Goal: Information Seeking & Learning: Learn about a topic

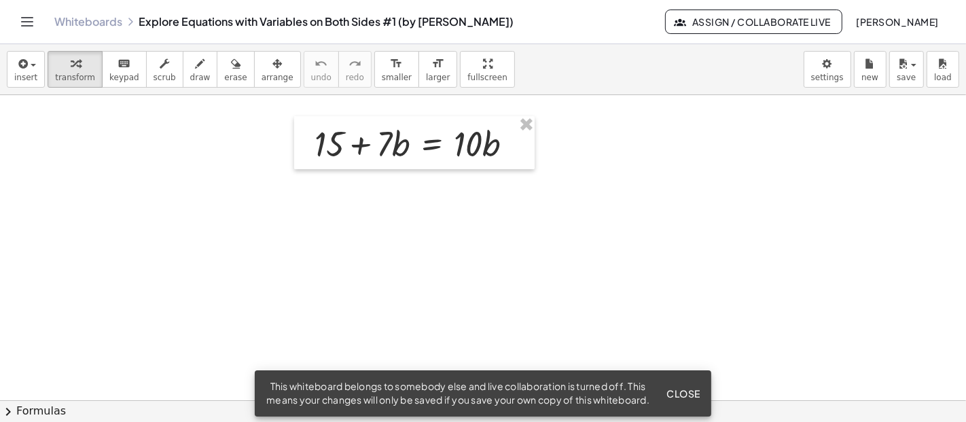
click at [698, 387] on span "Close" at bounding box center [683, 393] width 34 height 12
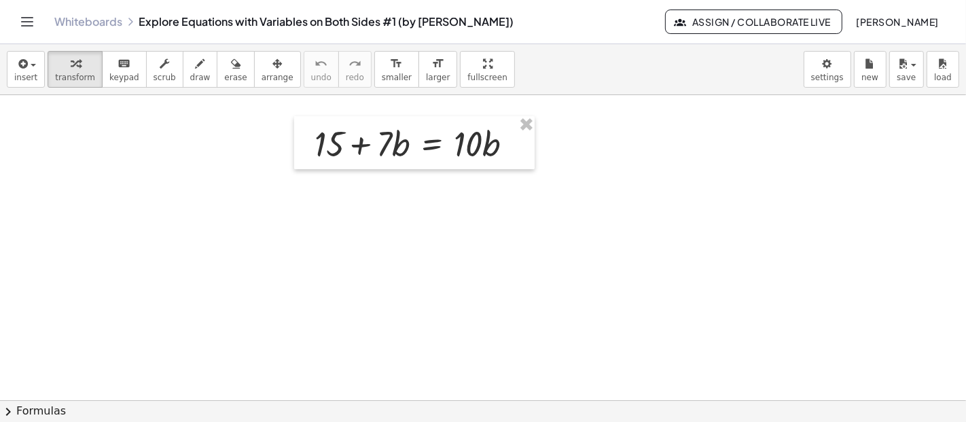
click at [441, 141] on div at bounding box center [414, 142] width 240 height 53
click at [75, 67] on div "button" at bounding box center [75, 63] width 40 height 16
drag, startPoint x: 386, startPoint y: 142, endPoint x: 539, endPoint y: 154, distance: 153.3
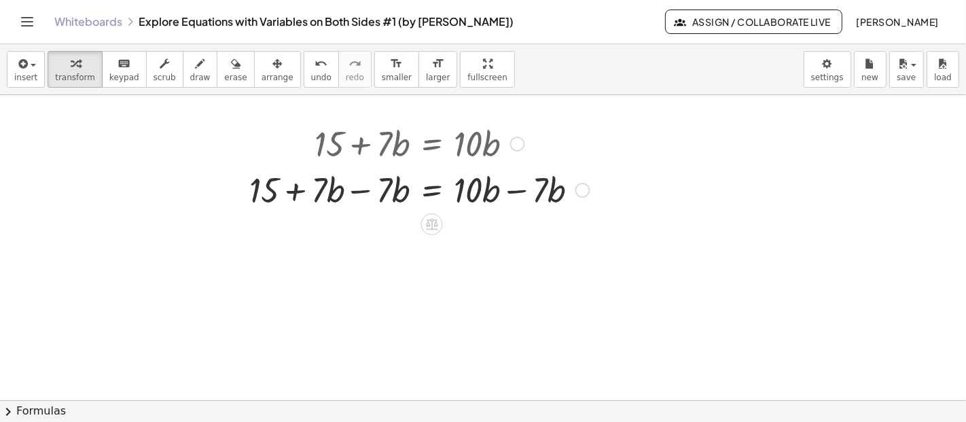
click at [357, 191] on div at bounding box center [419, 189] width 353 height 46
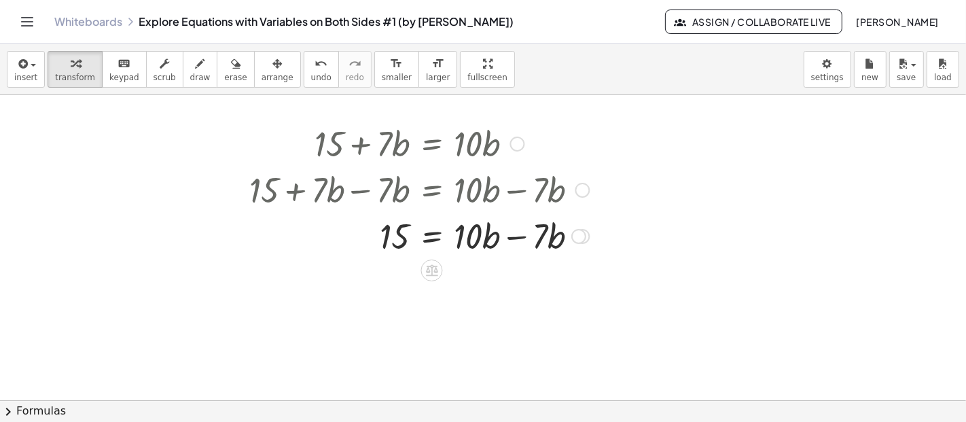
click at [516, 236] on div at bounding box center [419, 235] width 353 height 46
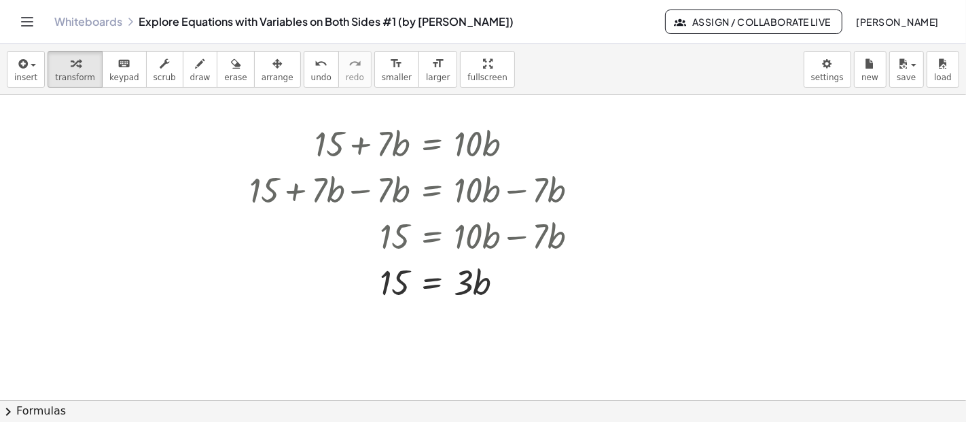
click at [23, 20] on icon "Toggle navigation" at bounding box center [27, 22] width 16 height 16
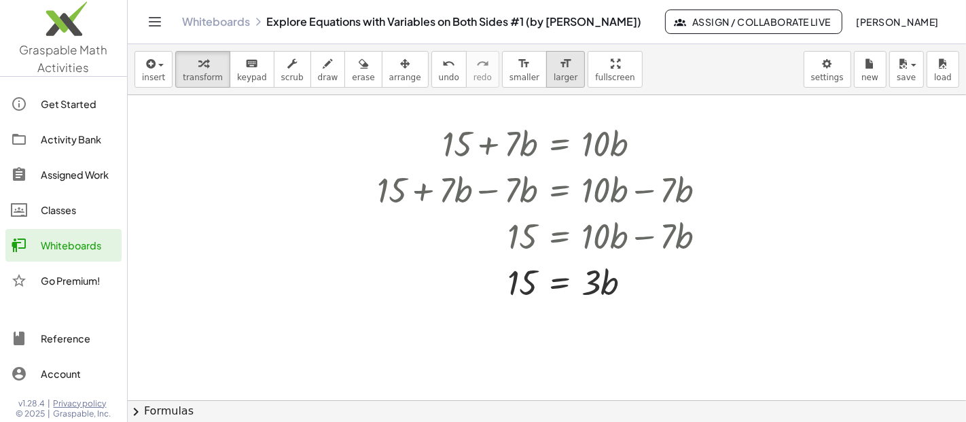
drag, startPoint x: 52, startPoint y: 20, endPoint x: 545, endPoint y: 53, distance: 493.6
click at [54, 20] on img at bounding box center [63, 22] width 127 height 58
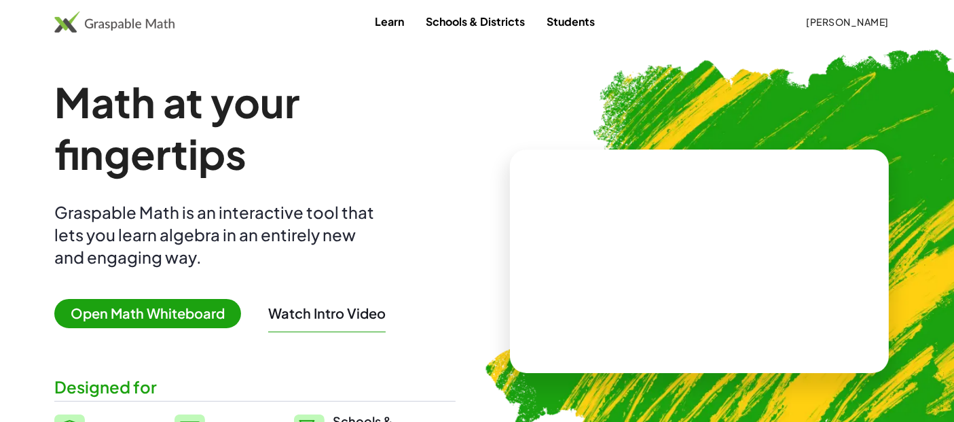
click at [650, 224] on video at bounding box center [700, 262] width 204 height 102
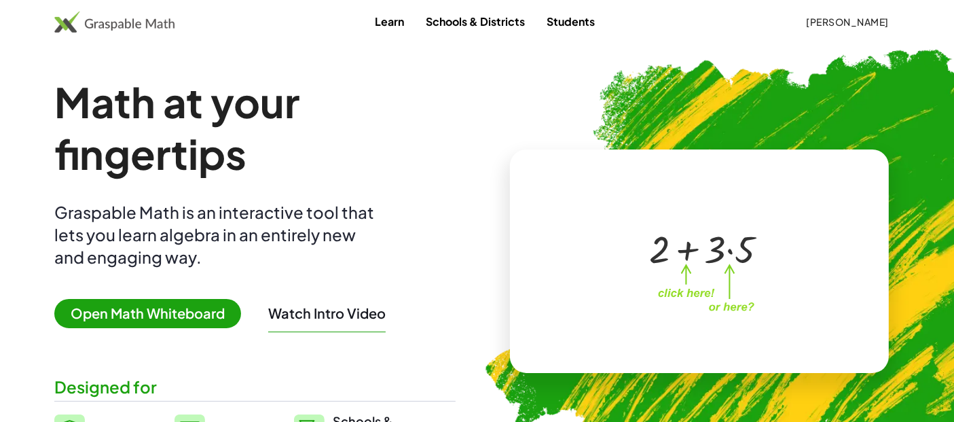
scroll to position [75, 0]
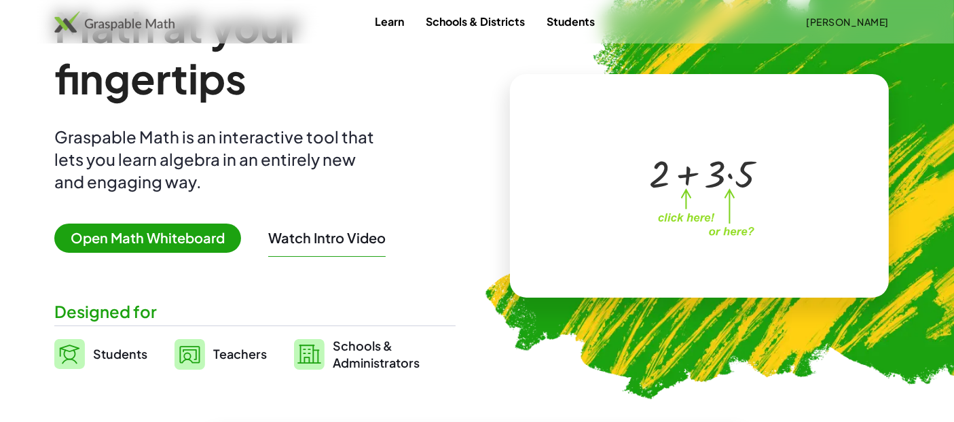
click at [177, 238] on span "Open Math Whiteboard" at bounding box center [147, 237] width 187 height 29
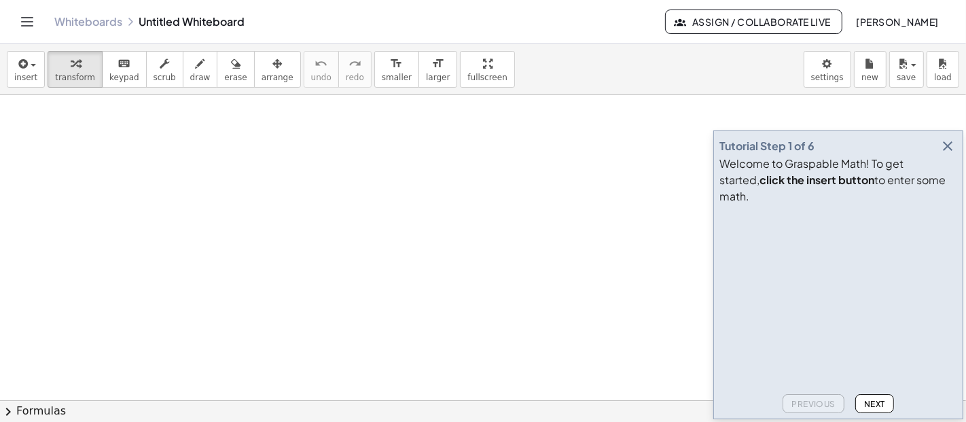
click at [952, 154] on icon "button" at bounding box center [947, 146] width 16 height 16
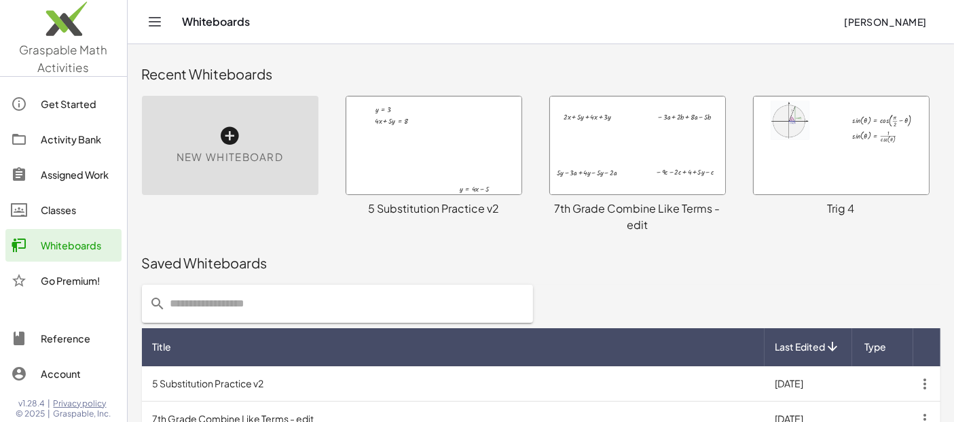
scroll to position [347, 0]
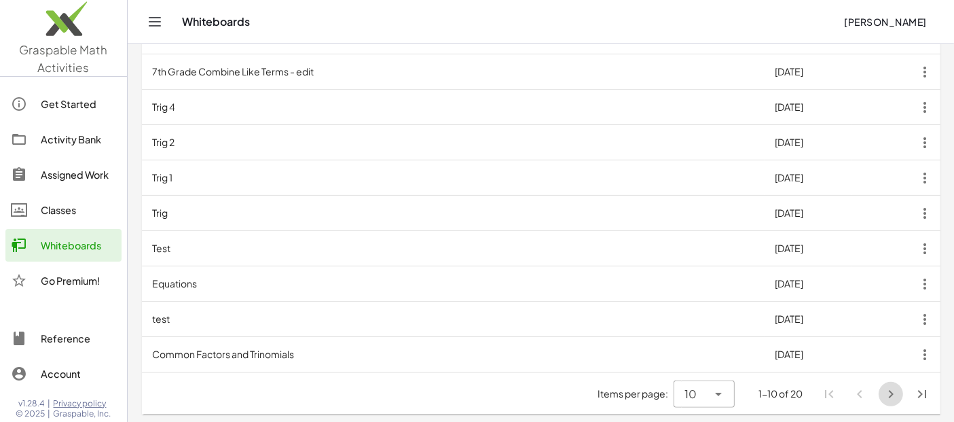
click at [889, 395] on icon "Next page" at bounding box center [891, 394] width 16 height 16
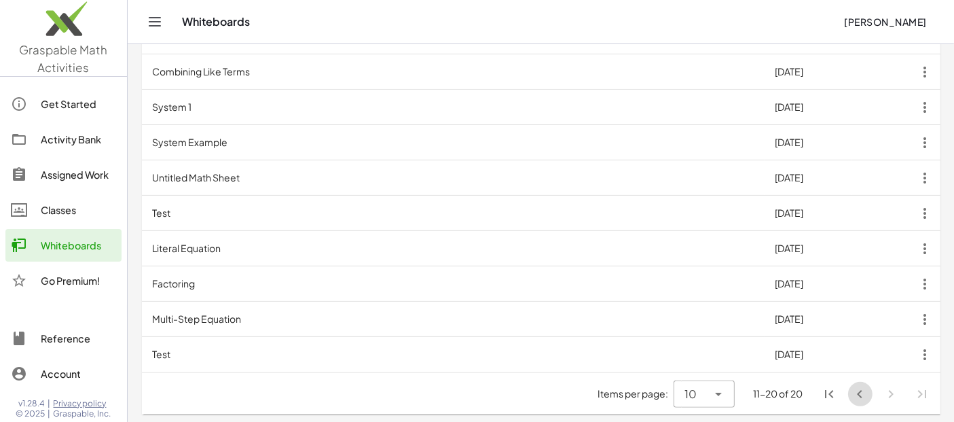
click at [857, 395] on icon "Previous page" at bounding box center [861, 394] width 16 height 16
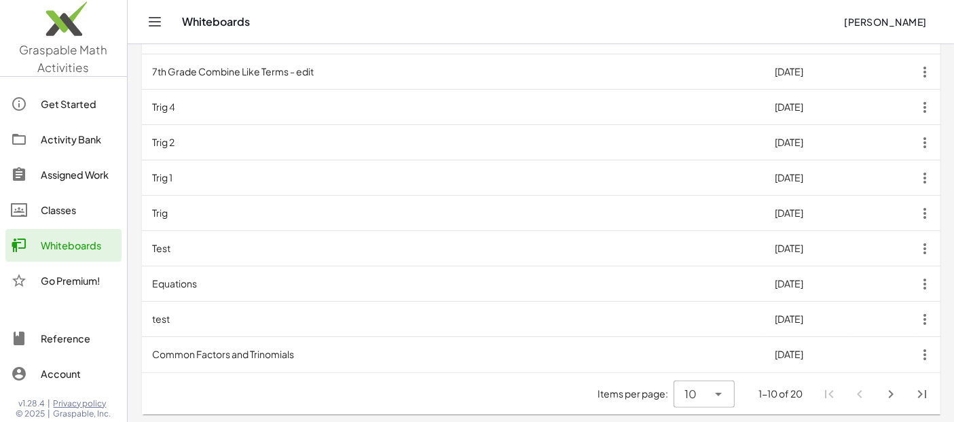
click at [194, 283] on td "Equations" at bounding box center [453, 283] width 623 height 35
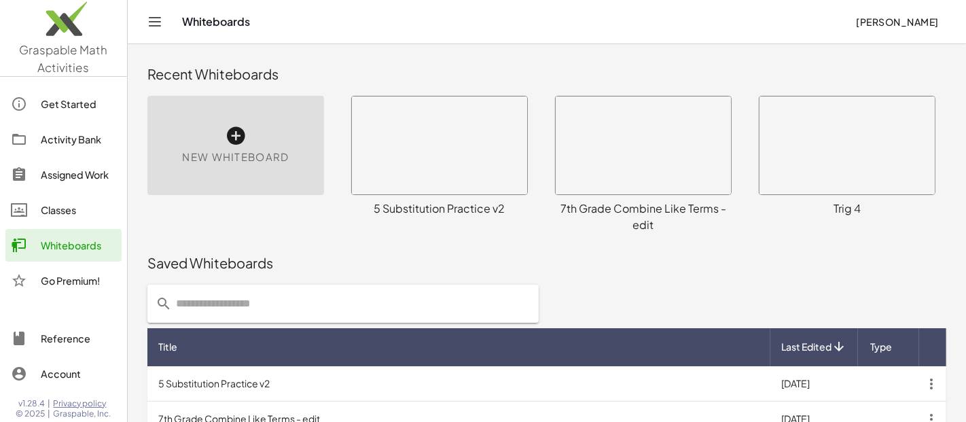
click at [891, 386] on td at bounding box center [888, 383] width 61 height 35
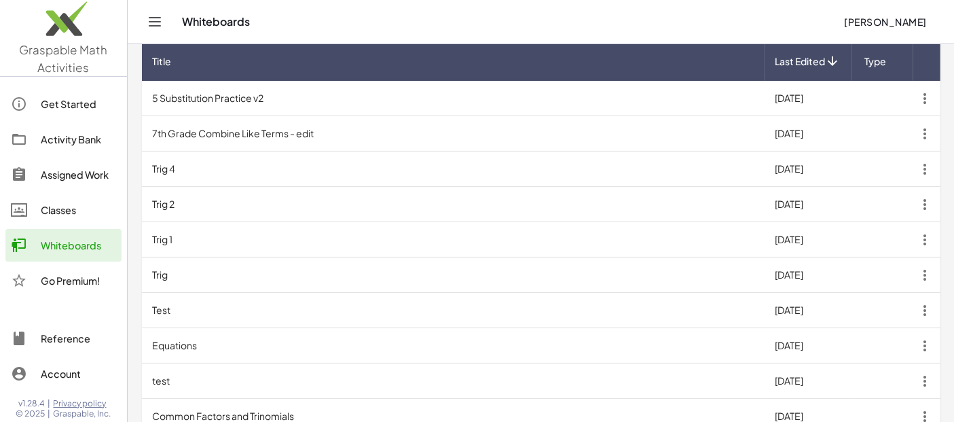
scroll to position [347, 0]
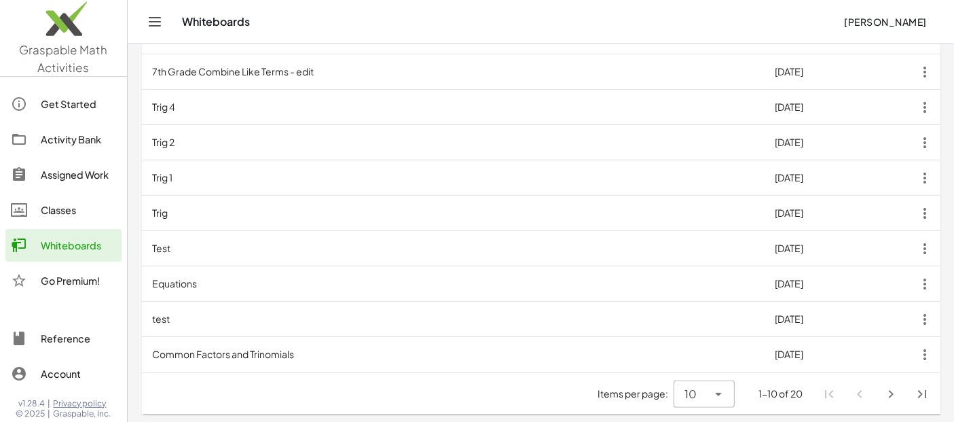
click at [893, 393] on icon "Next page" at bounding box center [891, 394] width 16 height 16
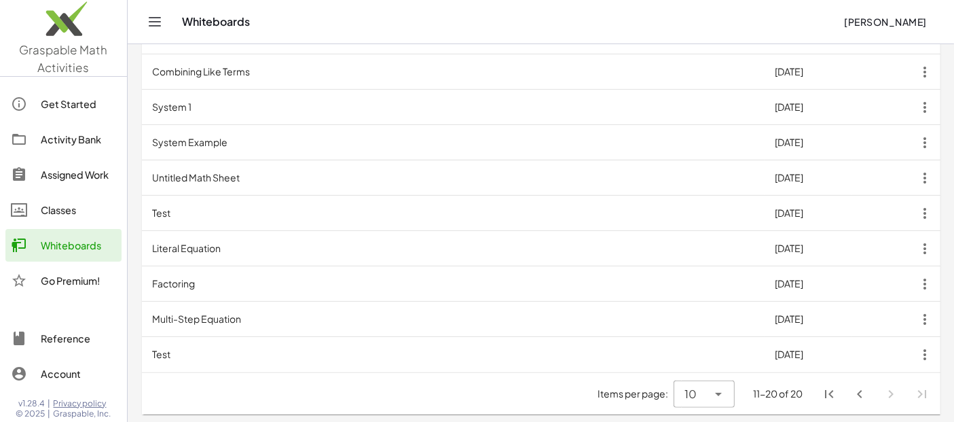
click at [229, 310] on td "Multi-Step Equation" at bounding box center [453, 319] width 623 height 35
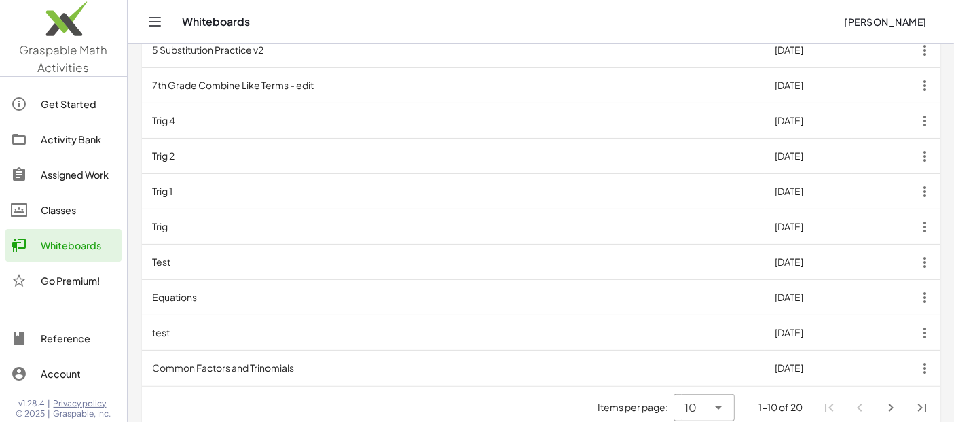
scroll to position [347, 0]
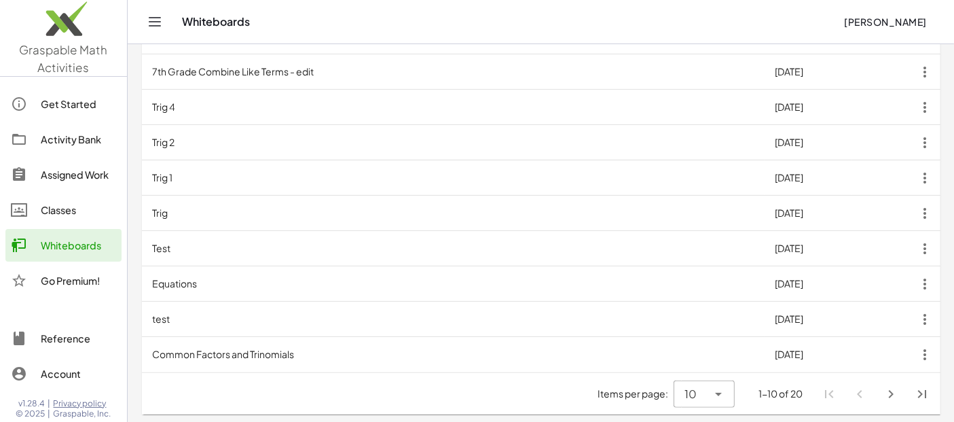
click at [893, 393] on icon "Next page" at bounding box center [891, 394] width 16 height 16
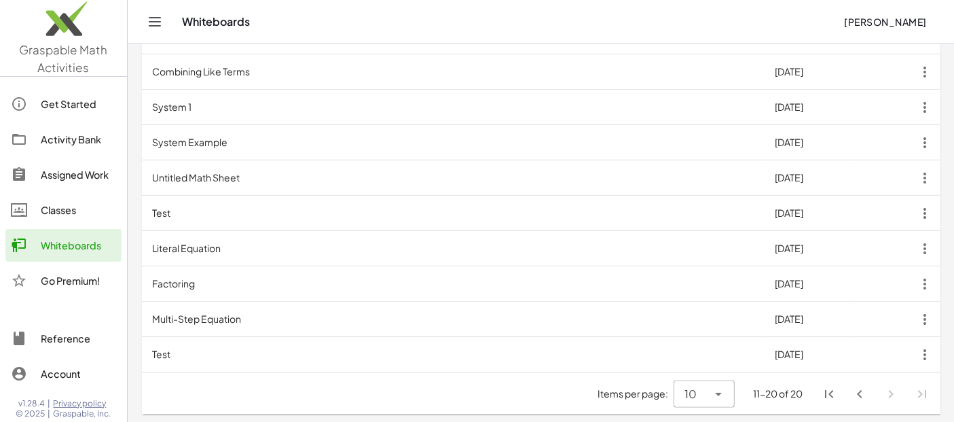
click at [213, 69] on td "Combining Like Terms" at bounding box center [453, 71] width 623 height 35
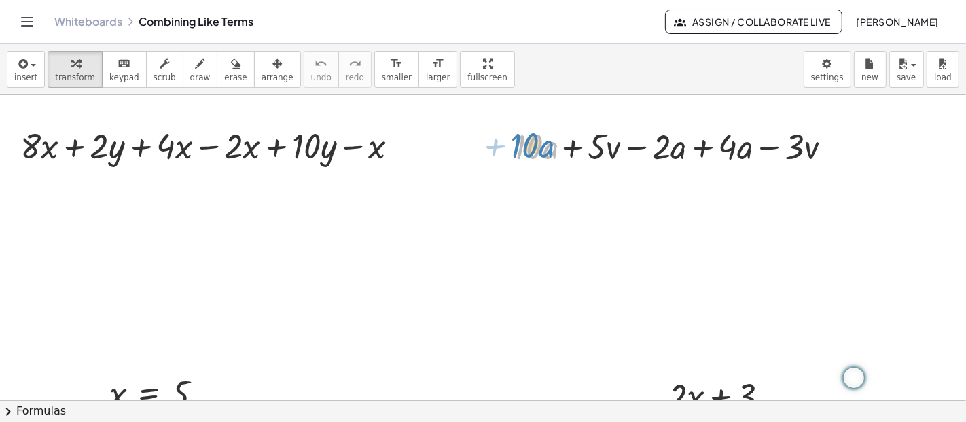
drag, startPoint x: 526, startPoint y: 147, endPoint x: 520, endPoint y: 149, distance: 7.1
click at [520, 149] on div at bounding box center [671, 145] width 339 height 46
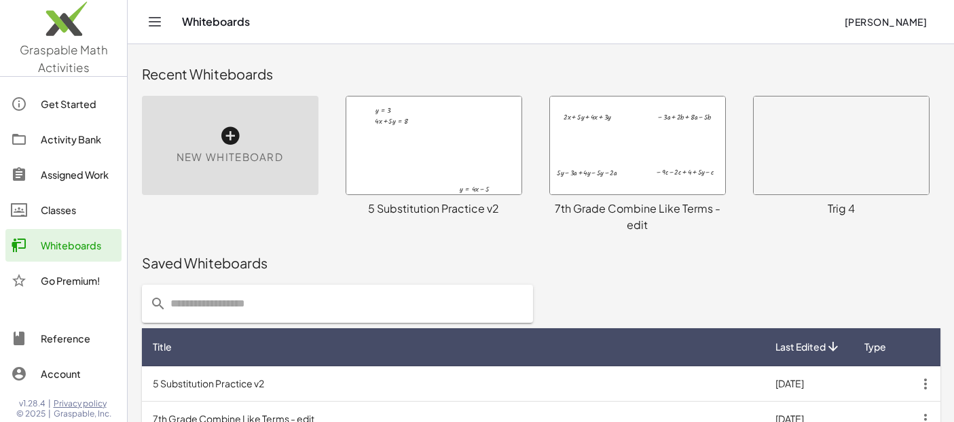
scroll to position [226, 0]
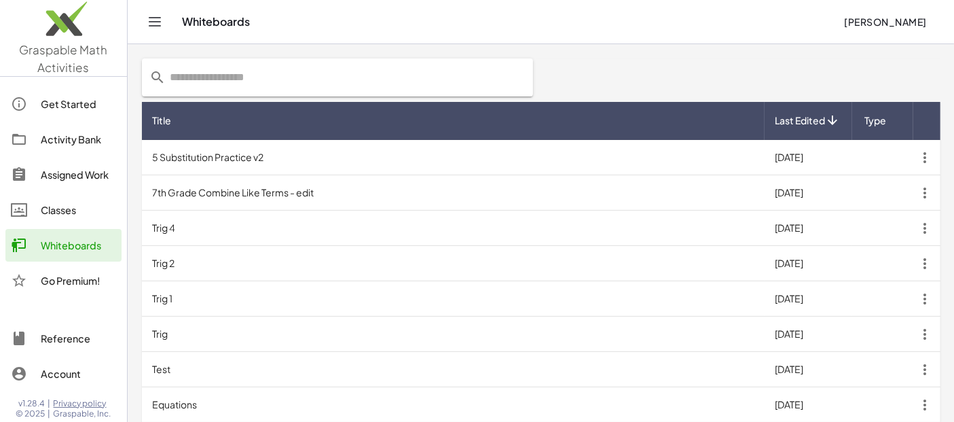
click at [274, 192] on td "7th Grade Combine Like Terms - edit" at bounding box center [453, 192] width 623 height 35
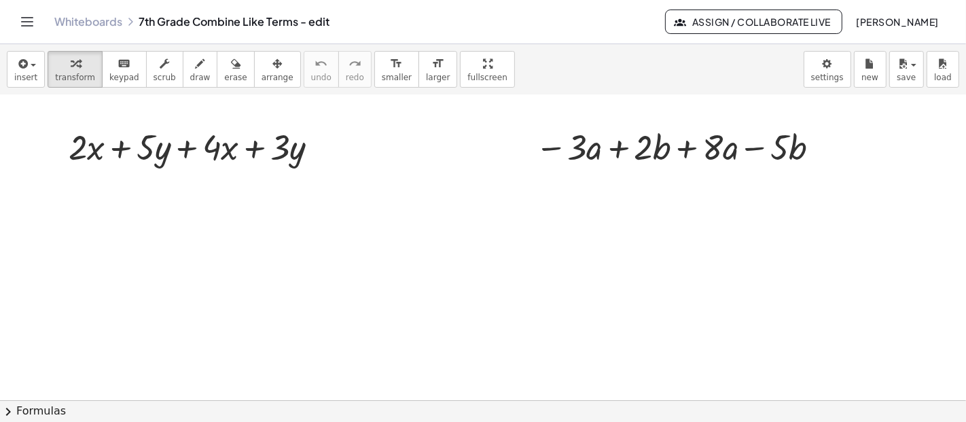
scroll to position [57, 0]
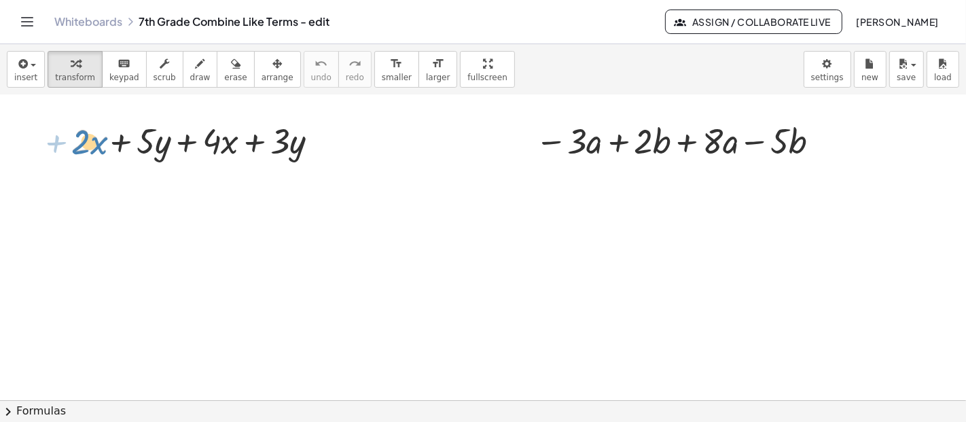
click at [79, 140] on div at bounding box center [193, 140] width 268 height 46
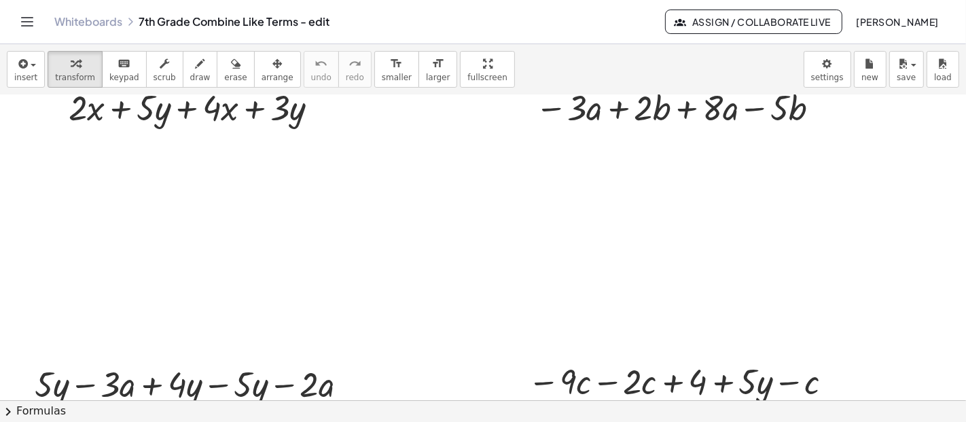
scroll to position [114, 0]
